Goal: Information Seeking & Learning: Learn about a topic

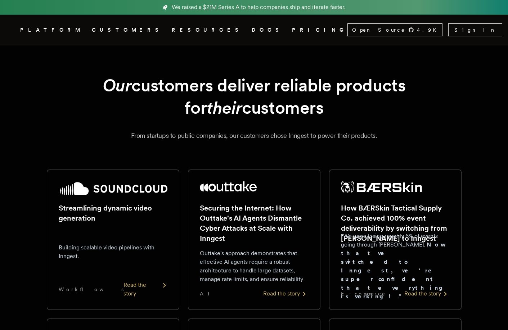
click at [168, 212] on div "Streamlining dynamic video generation Building scalable video pipelines with In…" at bounding box center [113, 240] width 132 height 140
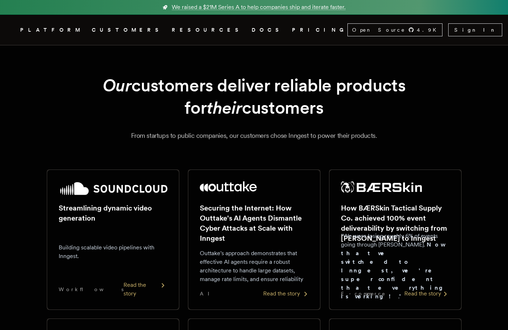
click at [232, 191] on img at bounding box center [228, 187] width 57 height 10
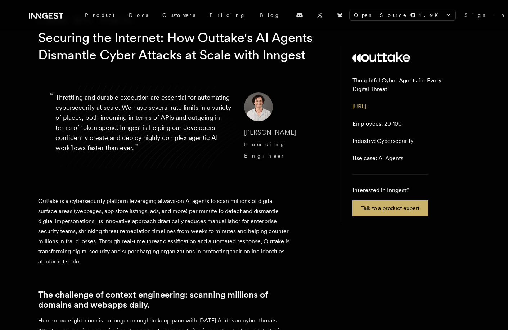
scroll to position [99, 0]
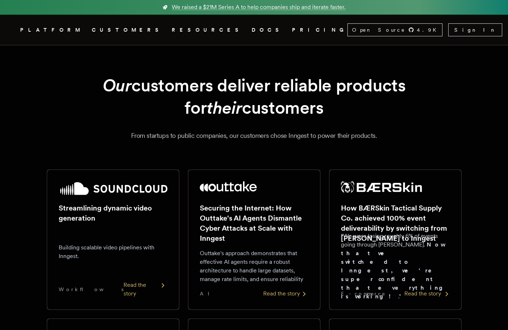
scroll to position [175, 0]
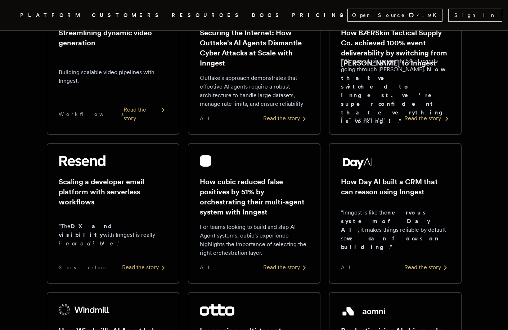
click at [375, 46] on h2 "How BÆRSkin Tactical Supply Co. achieved 100% event deliverability by switching…" at bounding box center [395, 48] width 109 height 40
